Goal: Transaction & Acquisition: Purchase product/service

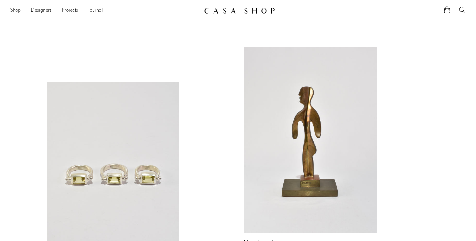
click at [15, 11] on link "Shop" at bounding box center [15, 11] width 11 height 8
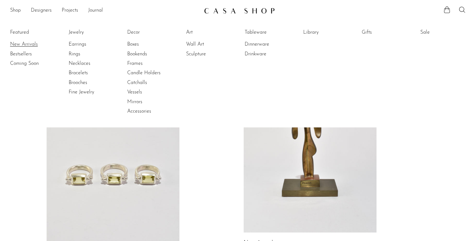
click at [18, 43] on link "New Arrivals" at bounding box center [33, 44] width 47 height 7
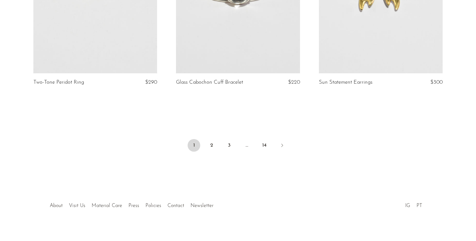
scroll to position [2395, 0]
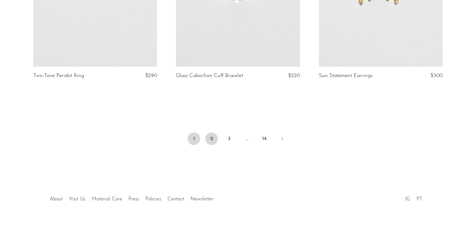
click at [212, 139] on link "2" at bounding box center [211, 138] width 13 height 13
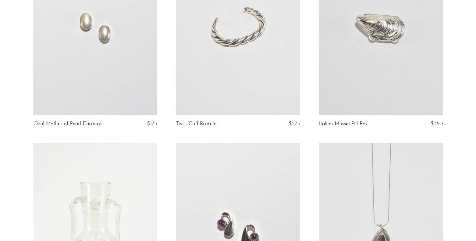
scroll to position [1132, 0]
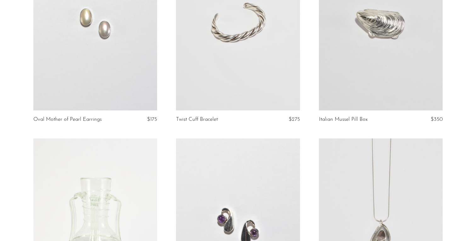
click at [91, 44] on link at bounding box center [95, 23] width 124 height 173
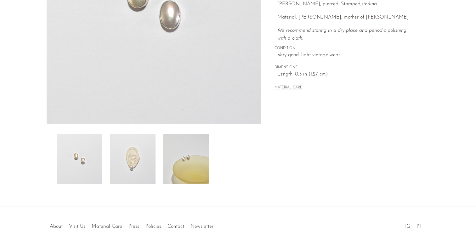
scroll to position [169, 0]
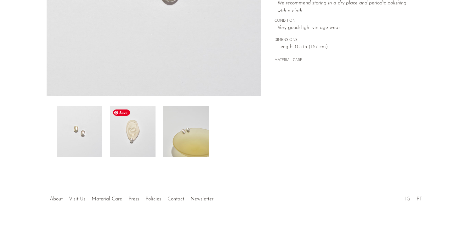
click at [130, 130] on img at bounding box center [133, 131] width 46 height 50
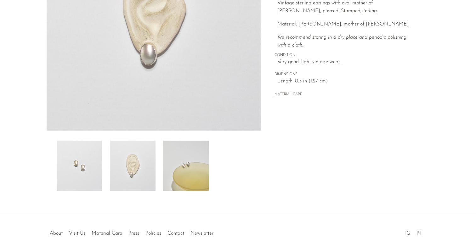
scroll to position [147, 0]
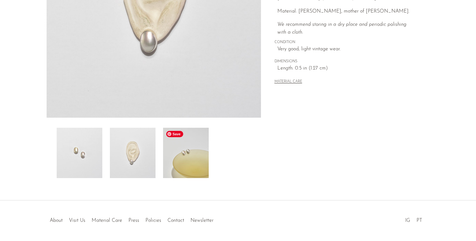
click at [182, 162] on img at bounding box center [186, 153] width 46 height 50
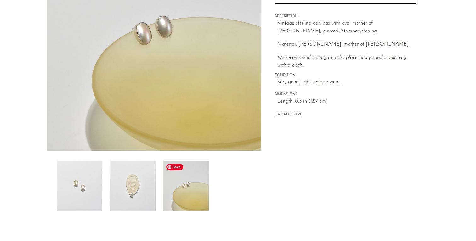
scroll to position [111, 0]
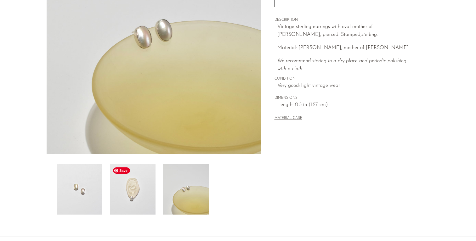
click at [142, 186] on img at bounding box center [133, 189] width 46 height 50
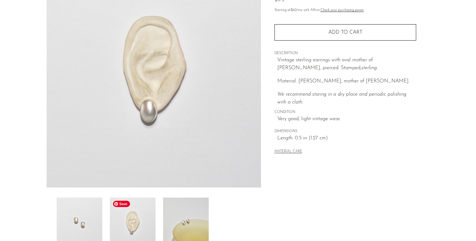
scroll to position [76, 0]
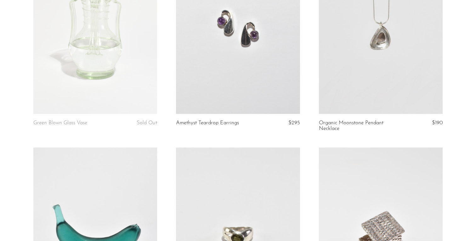
scroll to position [1331, 0]
click at [231, 52] on link at bounding box center [238, 26] width 124 height 173
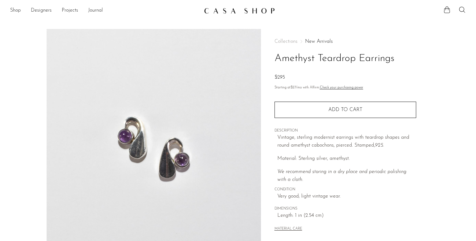
scroll to position [169, 0]
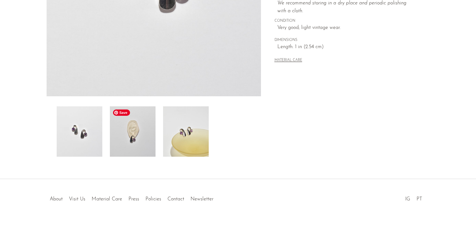
click at [140, 119] on img at bounding box center [133, 131] width 46 height 50
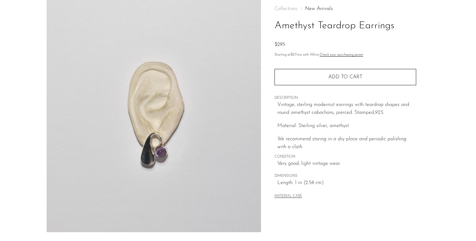
scroll to position [0, 0]
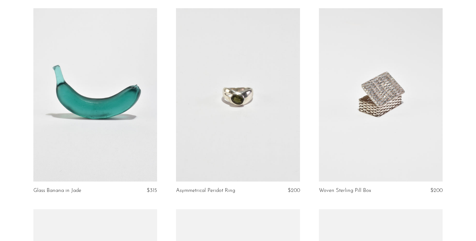
scroll to position [1471, 0]
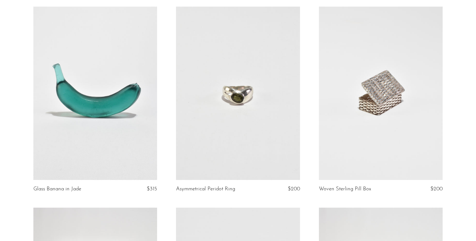
click at [226, 94] on link at bounding box center [238, 93] width 124 height 173
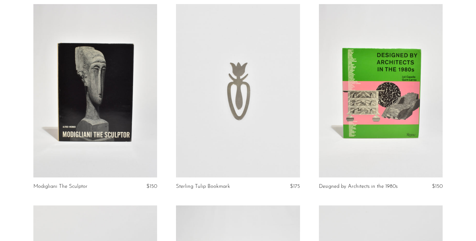
scroll to position [1675, 0]
click at [75, 92] on link at bounding box center [95, 90] width 124 height 173
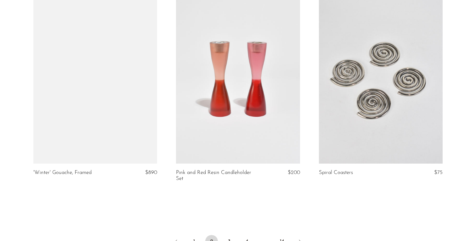
scroll to position [2348, 0]
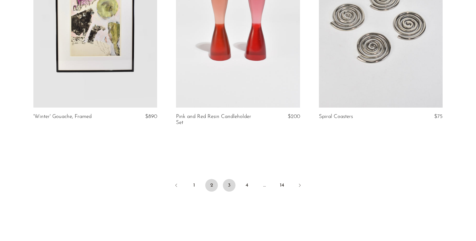
click at [227, 182] on link "3" at bounding box center [229, 185] width 13 height 13
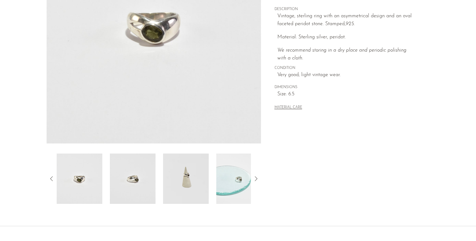
scroll to position [124, 0]
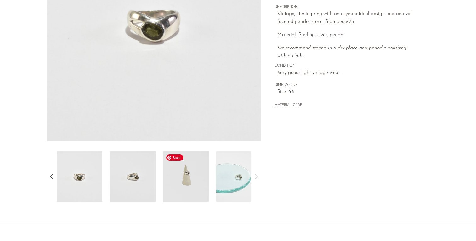
click at [194, 185] on img at bounding box center [186, 176] width 46 height 50
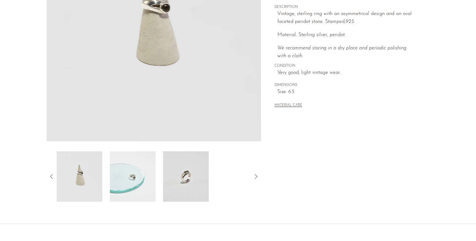
scroll to position [94, 0]
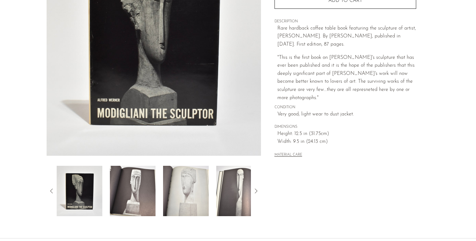
scroll to position [20, 0]
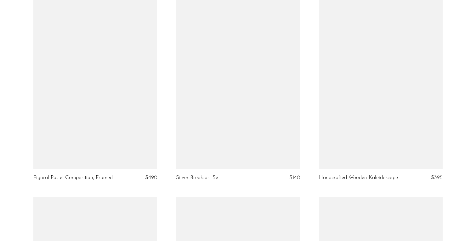
scroll to position [2188, 0]
